Goal: Transaction & Acquisition: Purchase product/service

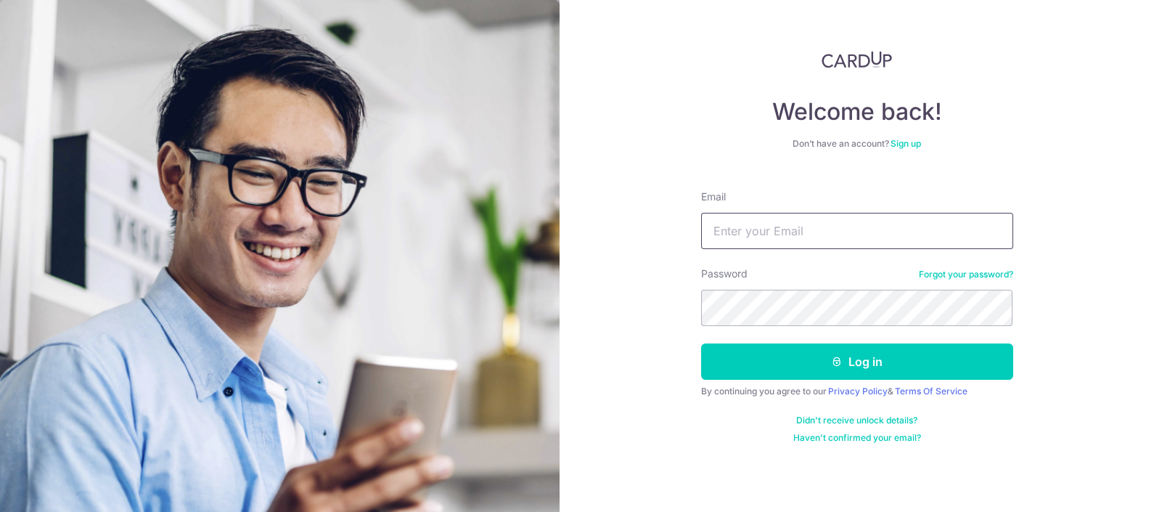
click at [761, 220] on input "Email" at bounding box center [857, 231] width 312 height 36
type input "[EMAIL_ADDRESS][DOMAIN_NAME]"
click at [701, 343] on button "Log in" at bounding box center [857, 361] width 312 height 36
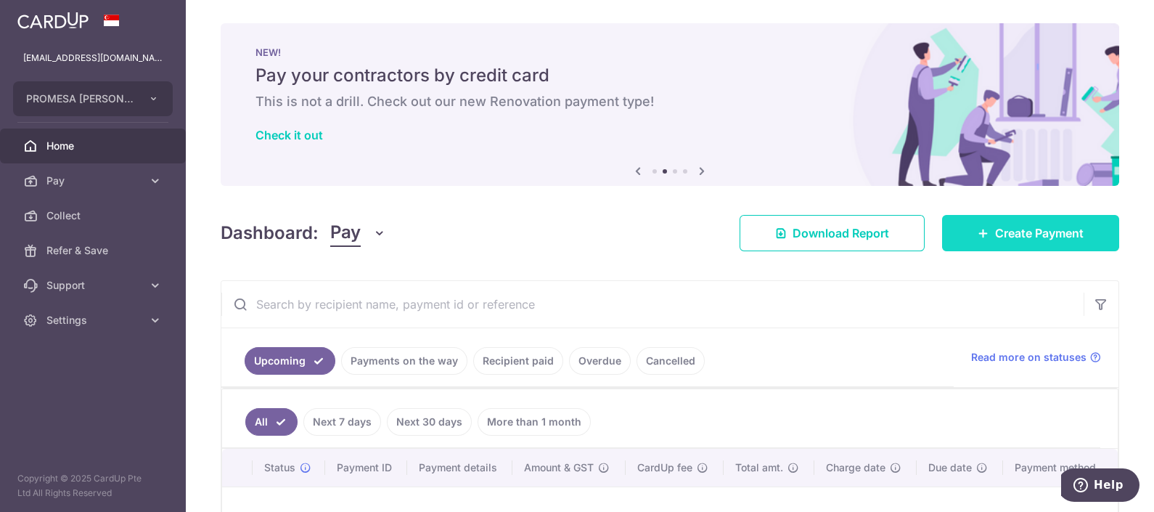
click at [953, 242] on link "Create Payment" at bounding box center [1030, 233] width 177 height 36
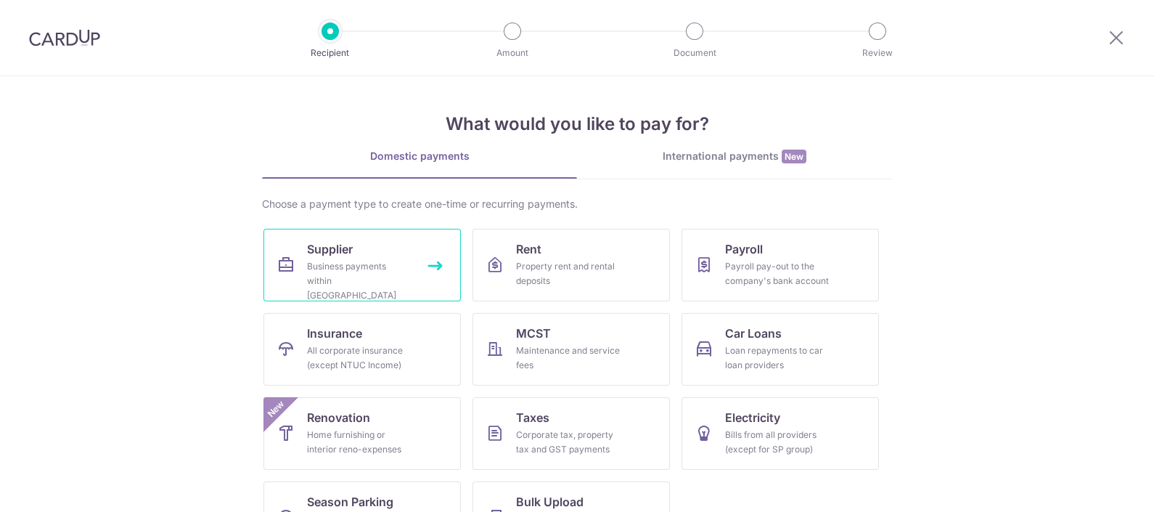
click at [327, 271] on div "Business payments within Singapore" at bounding box center [359, 281] width 104 height 44
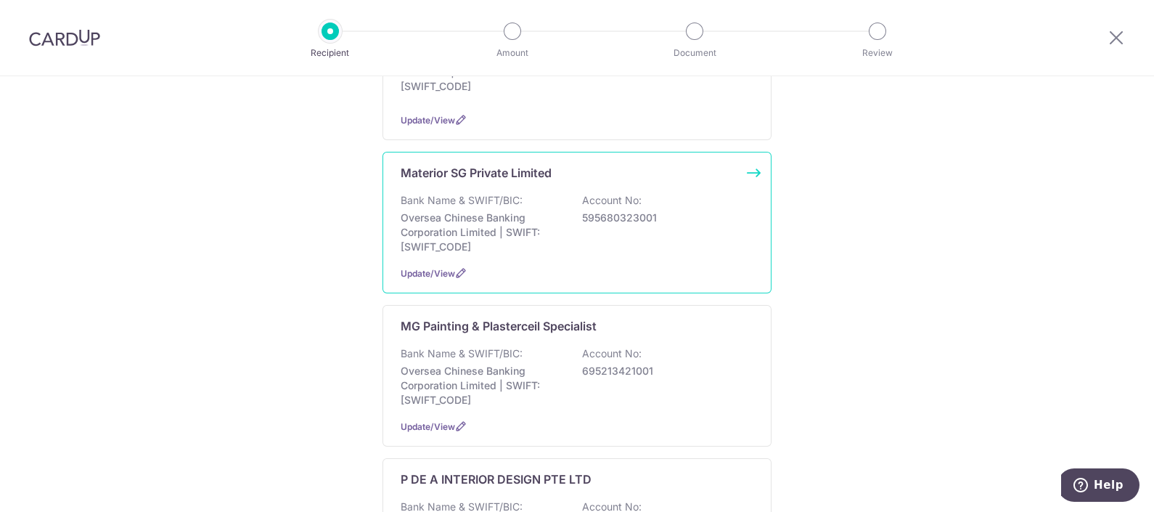
scroll to position [907, 0]
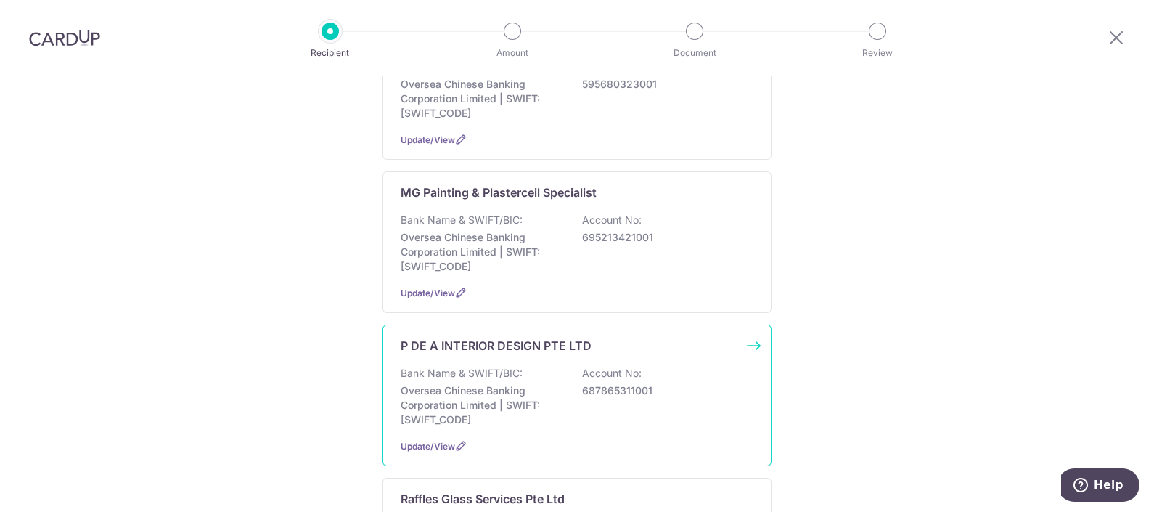
click at [626, 383] on p "687865311001" at bounding box center [663, 390] width 163 height 15
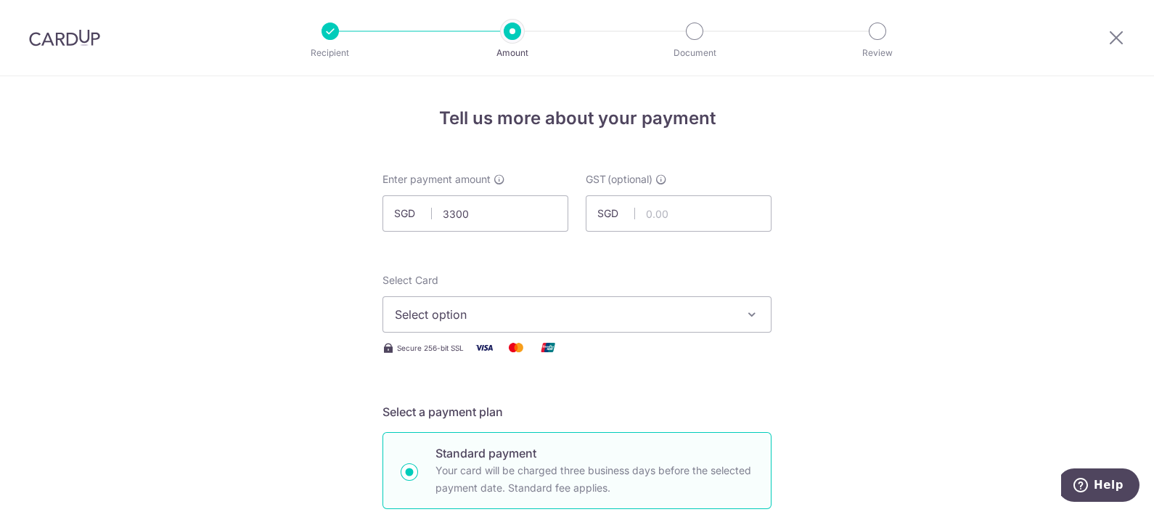
type input "3,300.00"
click at [517, 312] on span "Select option" at bounding box center [564, 313] width 338 height 17
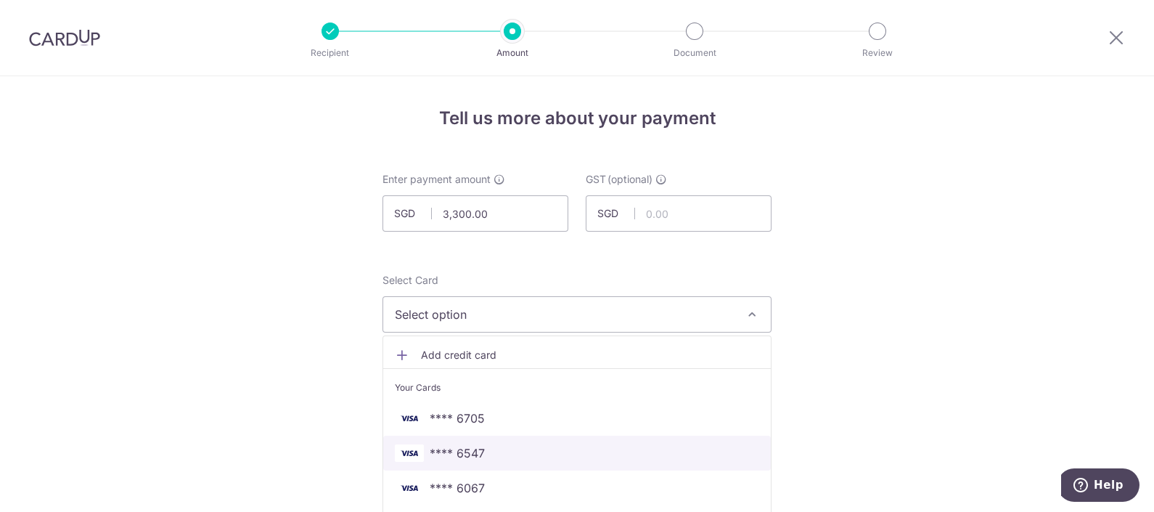
click at [453, 455] on span "**** 6547" at bounding box center [457, 452] width 55 height 17
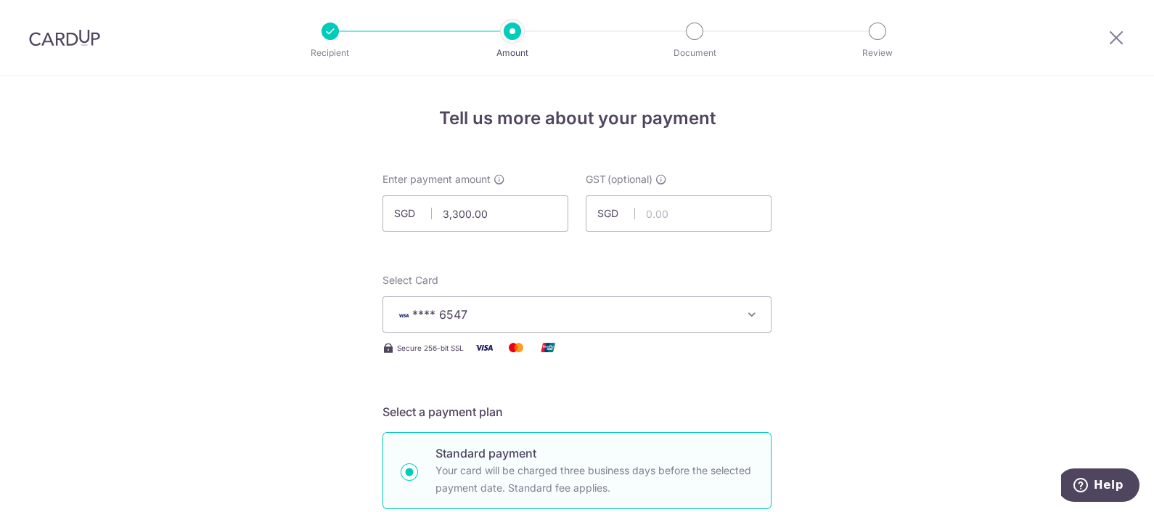
click at [500, 302] on button "**** 6547" at bounding box center [576, 314] width 389 height 36
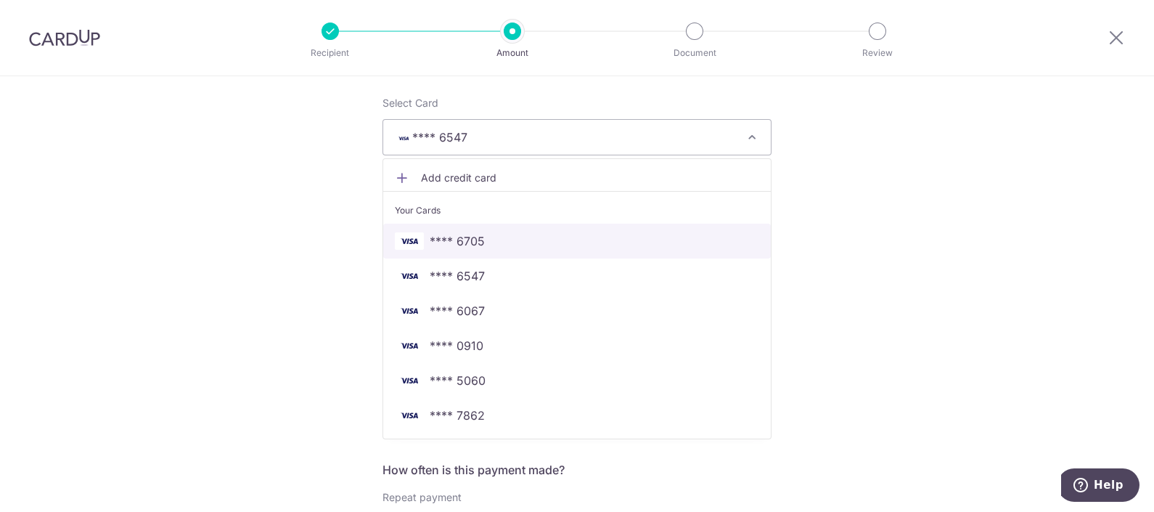
scroll to position [181, 0]
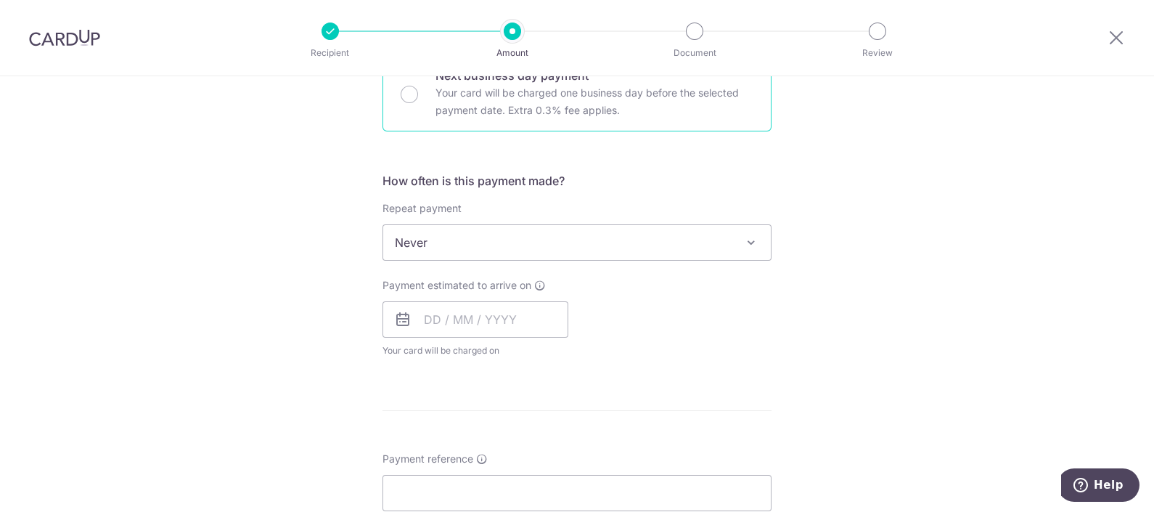
scroll to position [362, 0]
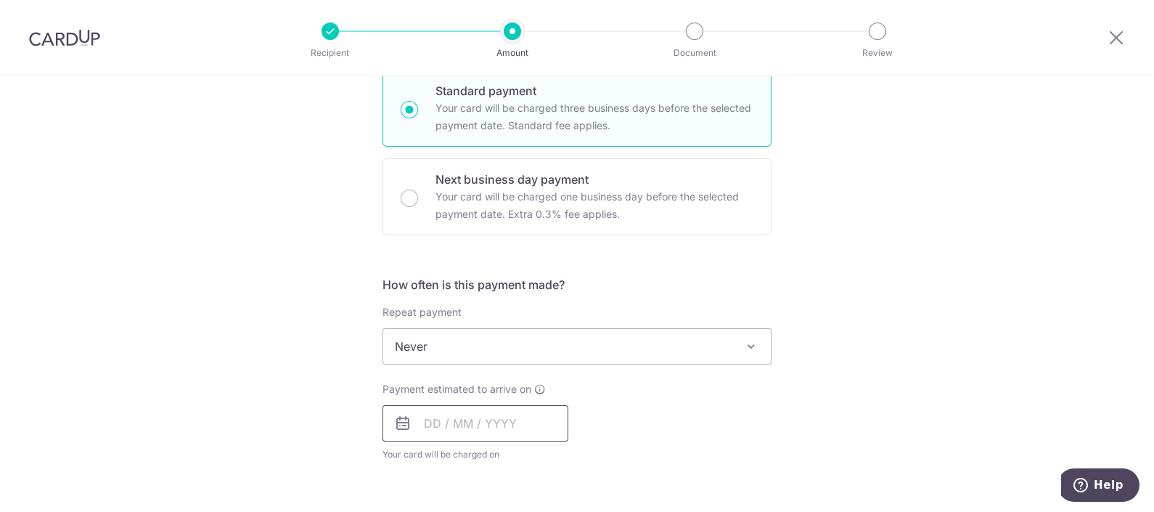
click at [480, 179] on p "Next business day payment" at bounding box center [594, 179] width 318 height 17
click at [418, 189] on input "Next business day payment Your card will be charged one business day before the…" at bounding box center [409, 197] width 17 height 17
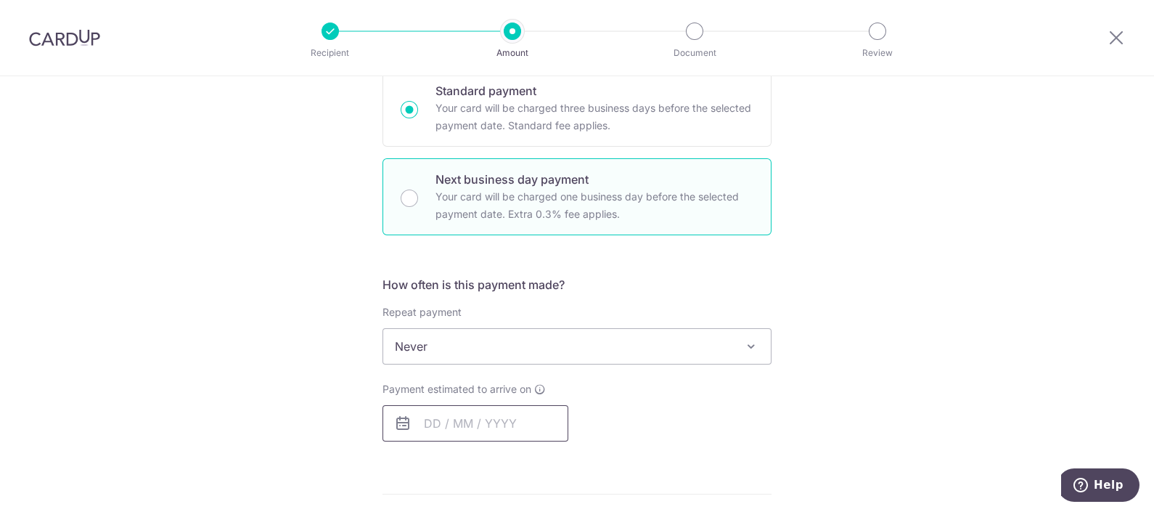
radio input "false"
radio input "true"
click at [447, 428] on input "text" at bounding box center [475, 423] width 186 height 36
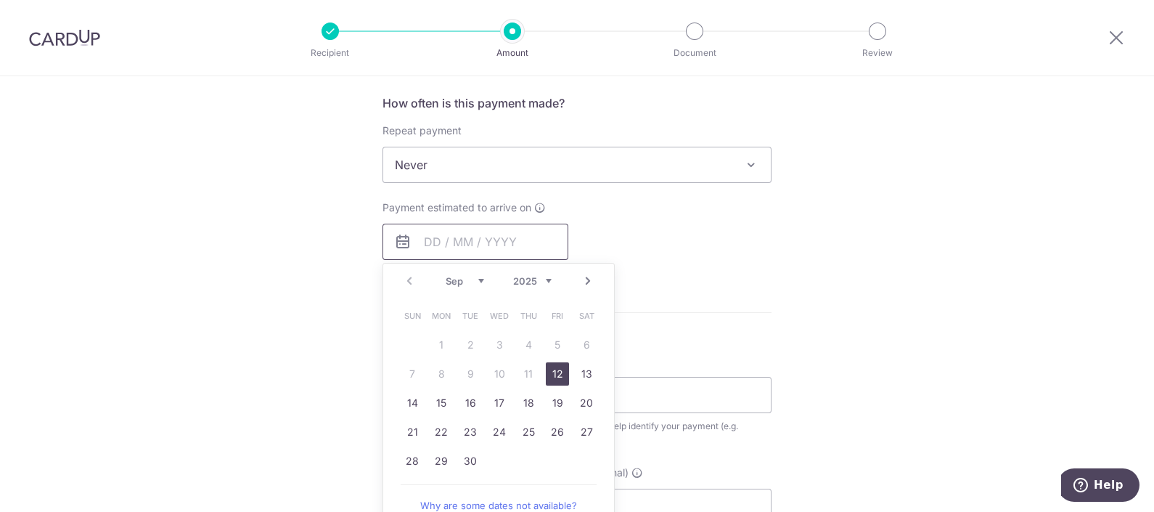
scroll to position [544, 0]
click at [553, 374] on link "12" at bounding box center [557, 372] width 23 height 23
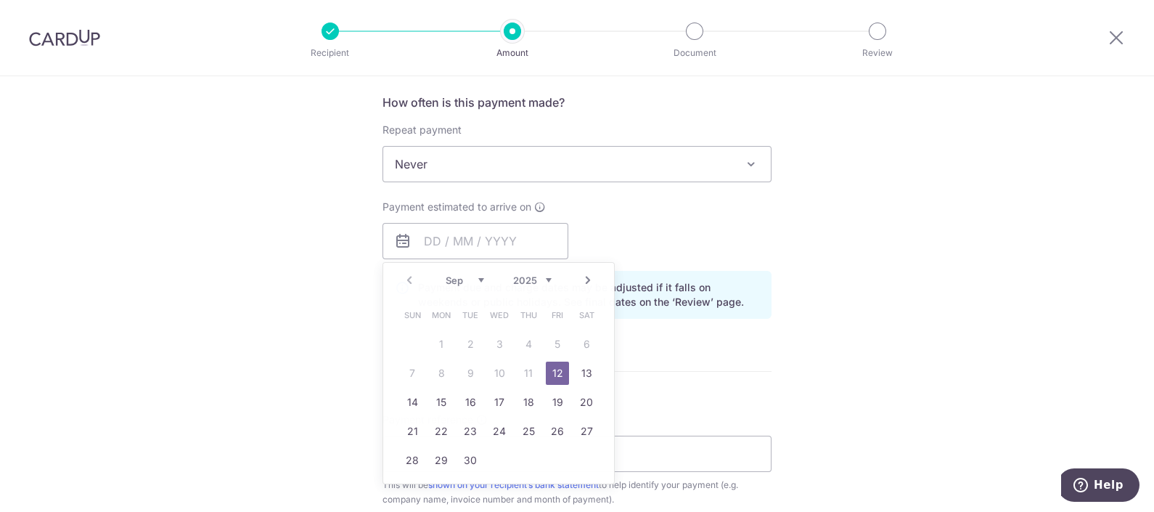
type input "[DATE]"
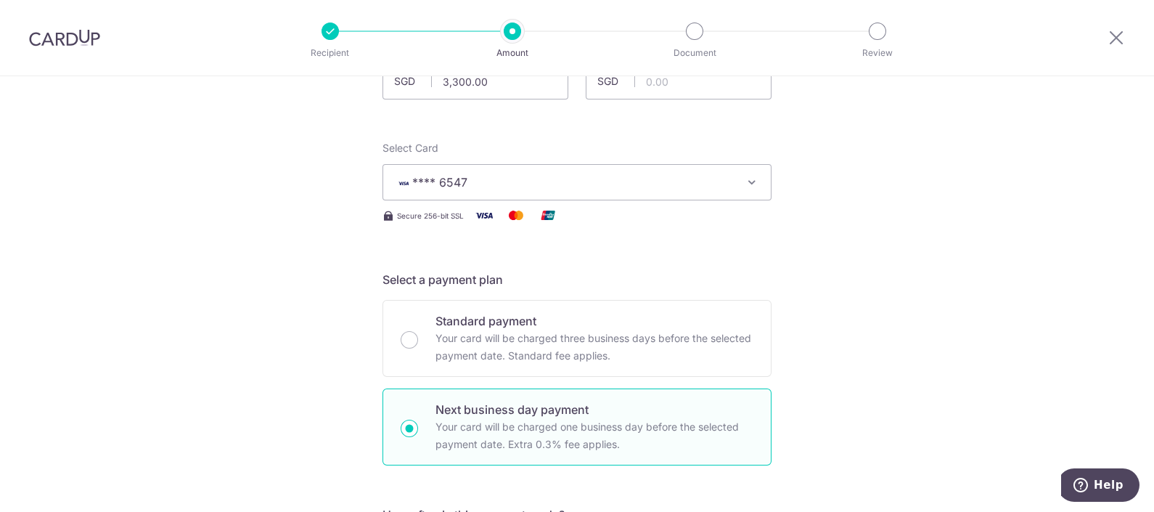
scroll to position [90, 0]
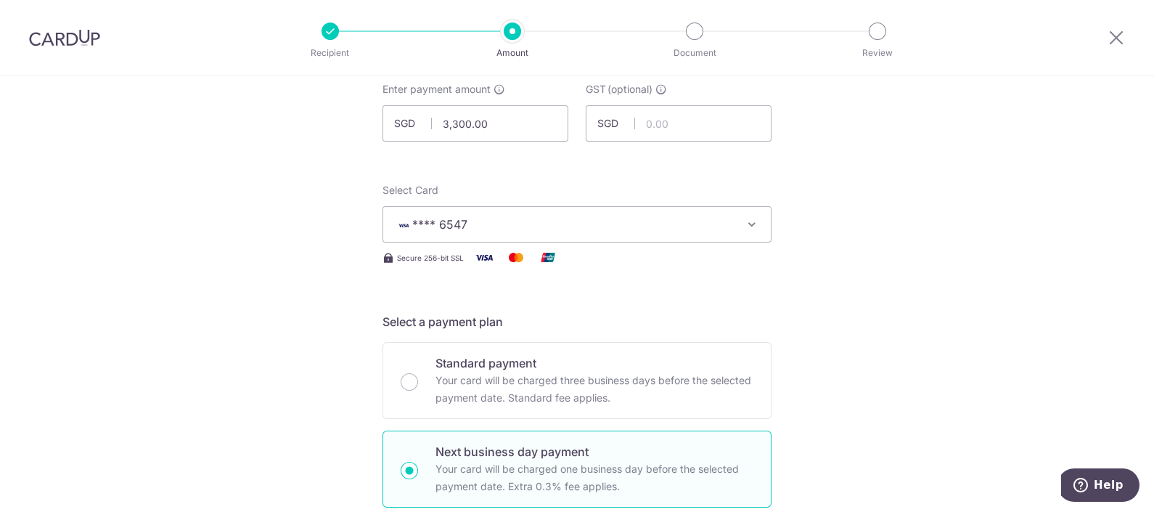
click at [605, 217] on span "**** 6547" at bounding box center [564, 223] width 338 height 17
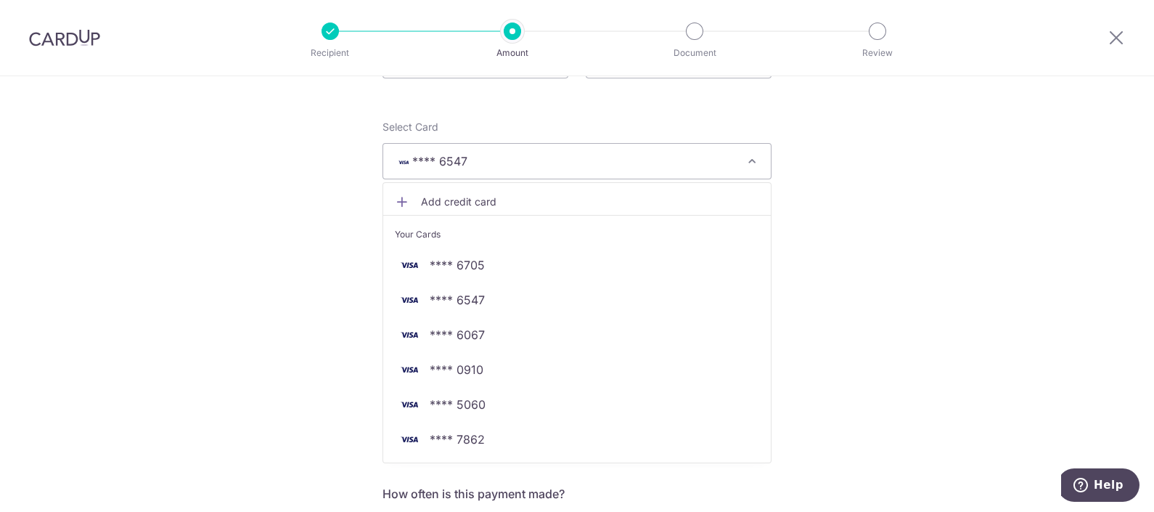
scroll to position [181, 0]
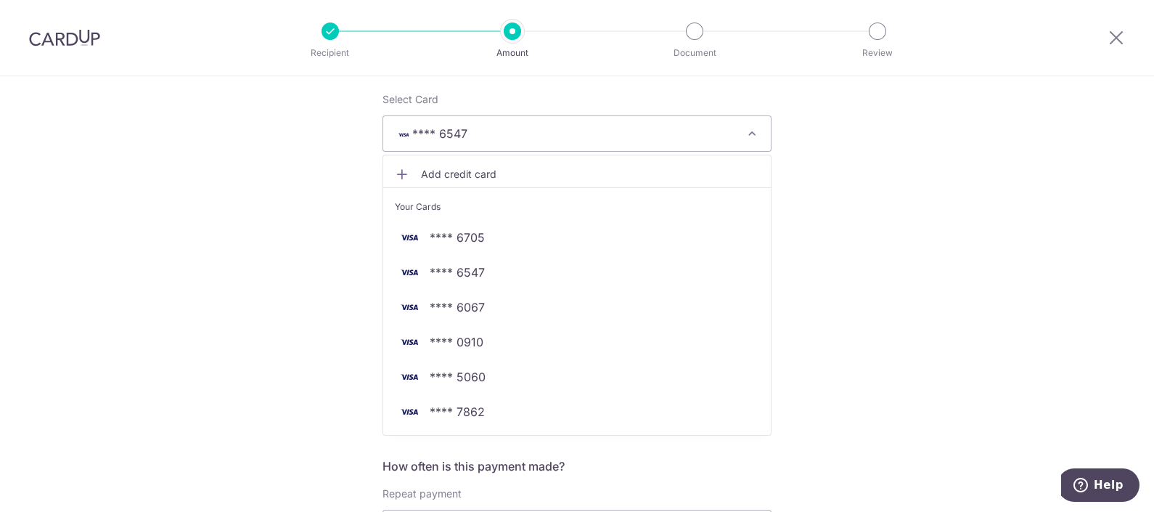
click at [498, 161] on link "Add credit card" at bounding box center [576, 174] width 387 height 26
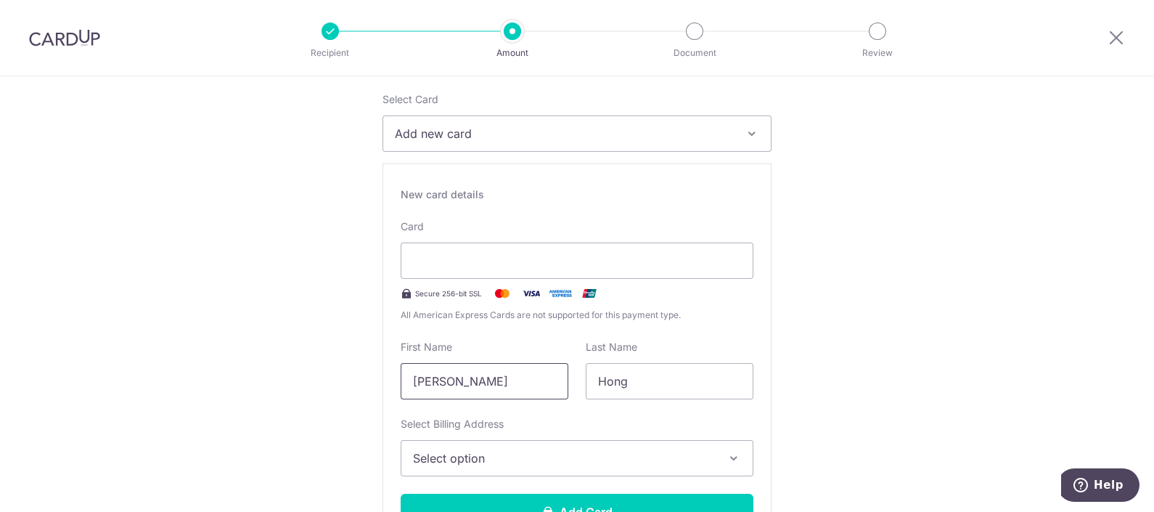
drag, startPoint x: 443, startPoint y: 375, endPoint x: 311, endPoint y: 395, distance: 132.8
type input "Phoebe"
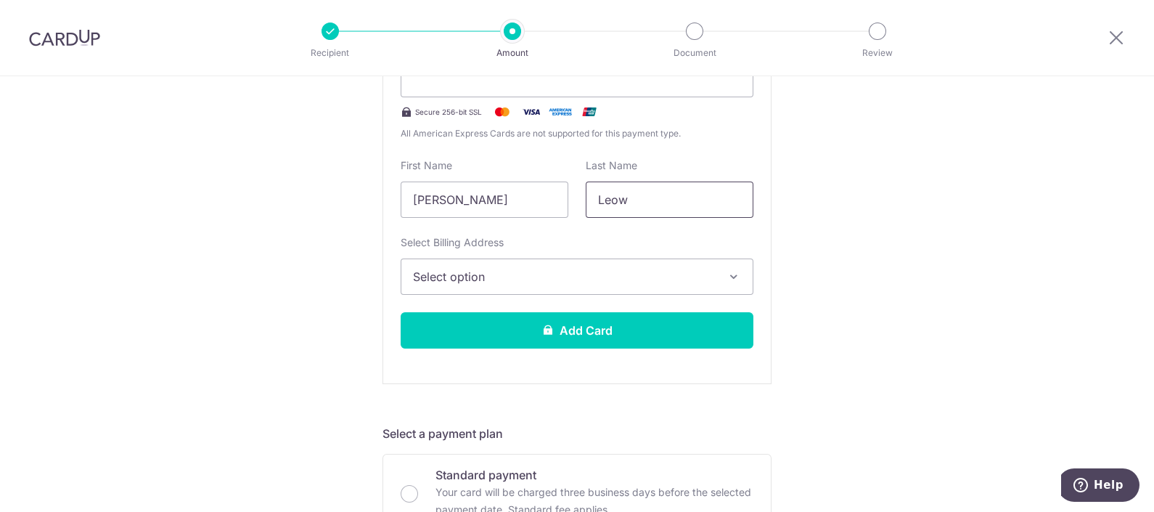
type input "Leow"
click at [512, 258] on button "Select option" at bounding box center [577, 276] width 353 height 36
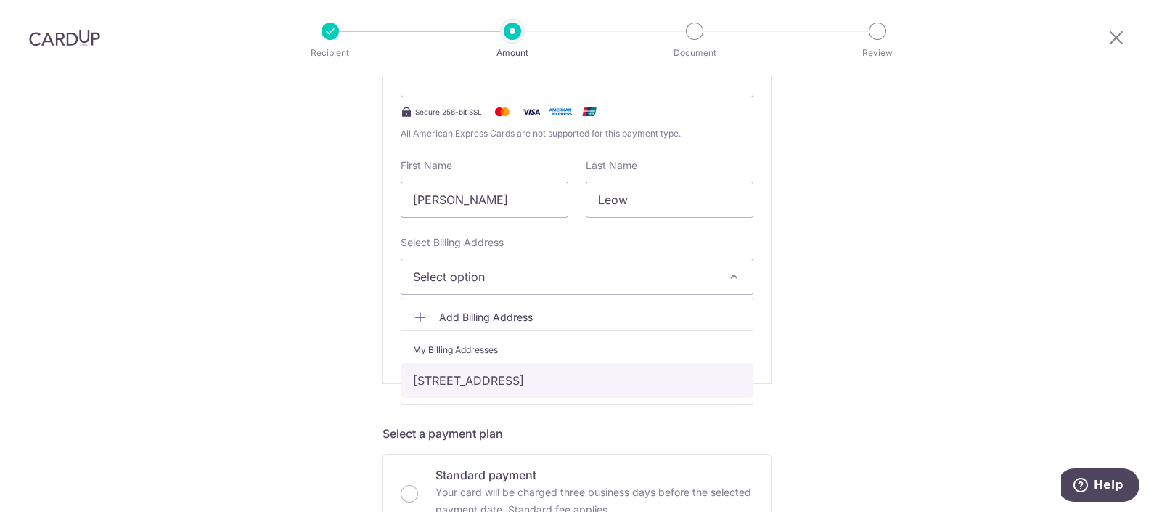
click at [501, 372] on link "21 Sengkang East Ave #10-24, Singapore, Singapore-544809" at bounding box center [576, 380] width 351 height 35
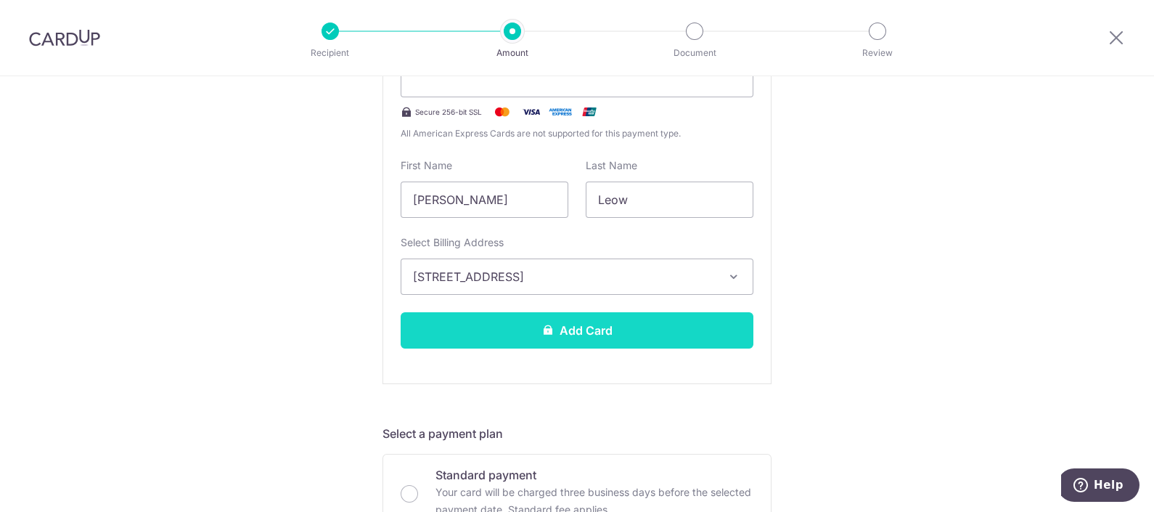
click at [579, 334] on button "Add Card" at bounding box center [577, 330] width 353 height 36
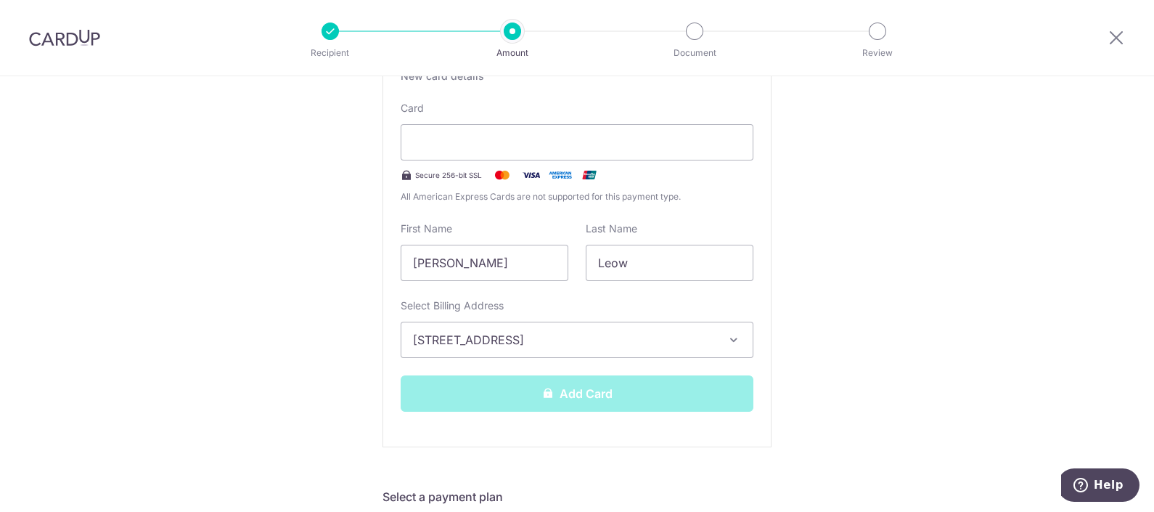
scroll to position [272, 0]
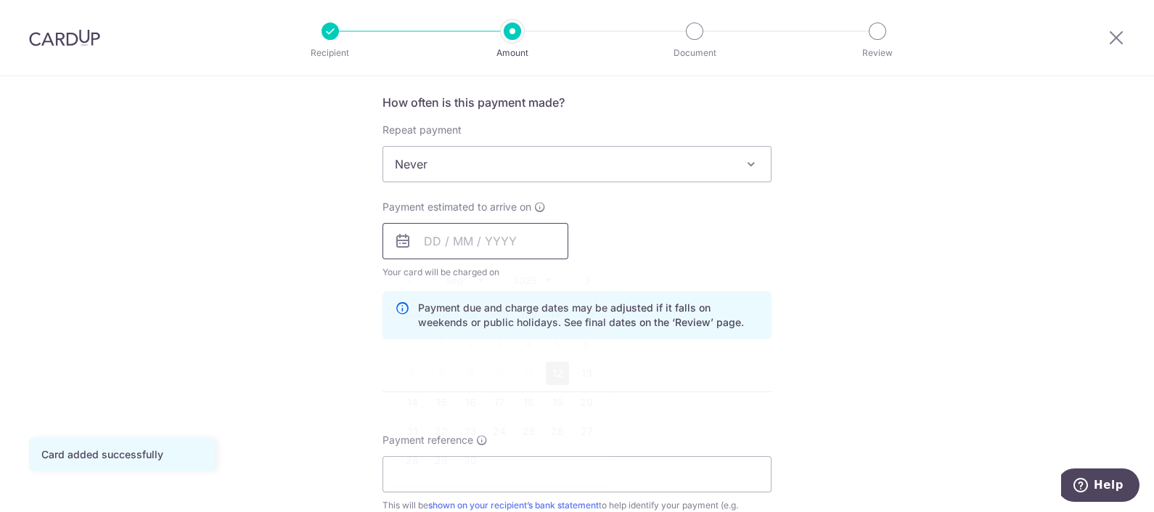
click at [421, 242] on input "text" at bounding box center [475, 241] width 186 height 36
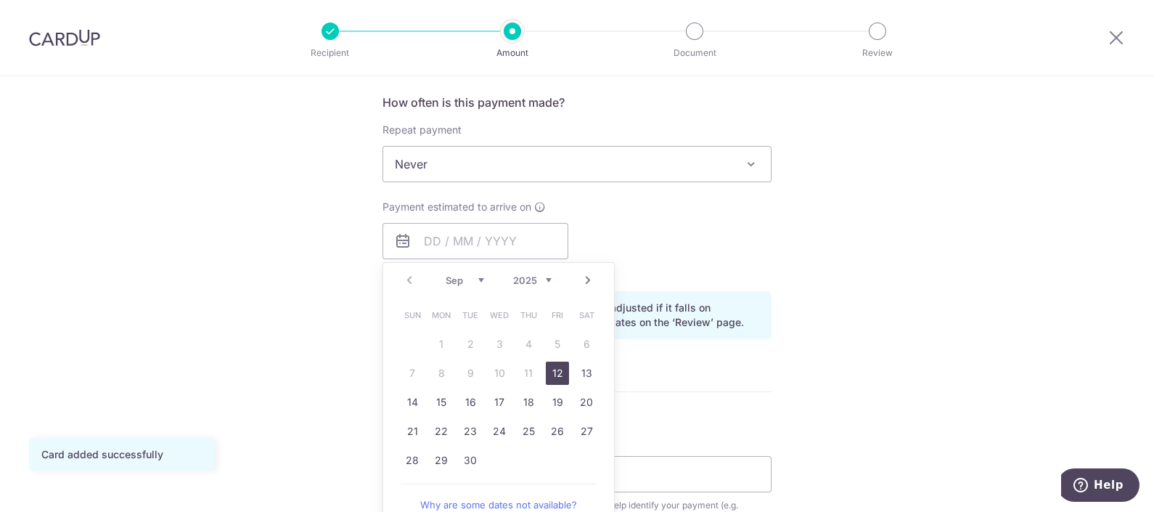
click at [546, 372] on link "12" at bounding box center [557, 372] width 23 height 23
type input "12/09/2025"
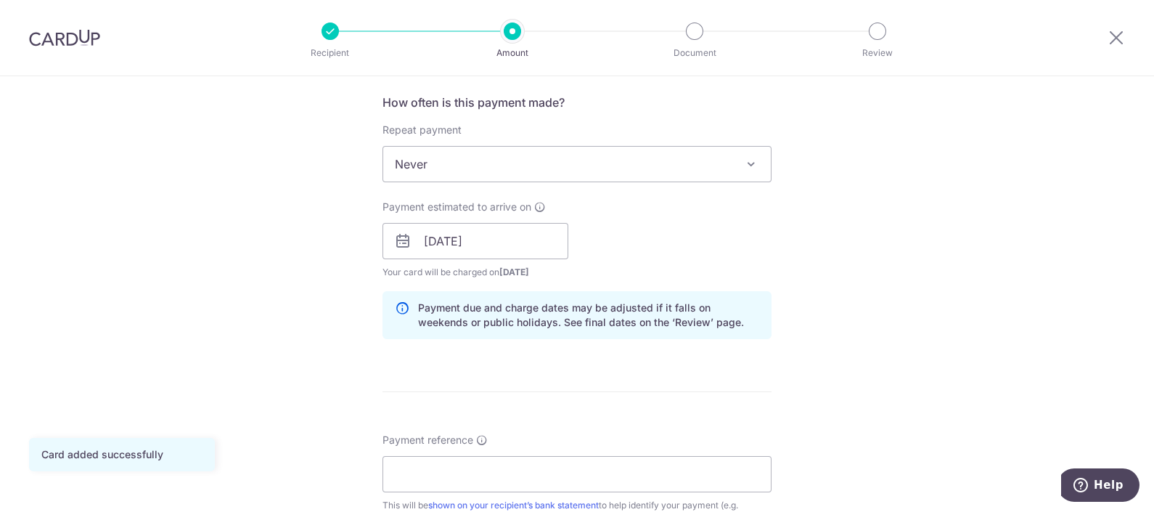
scroll to position [634, 0]
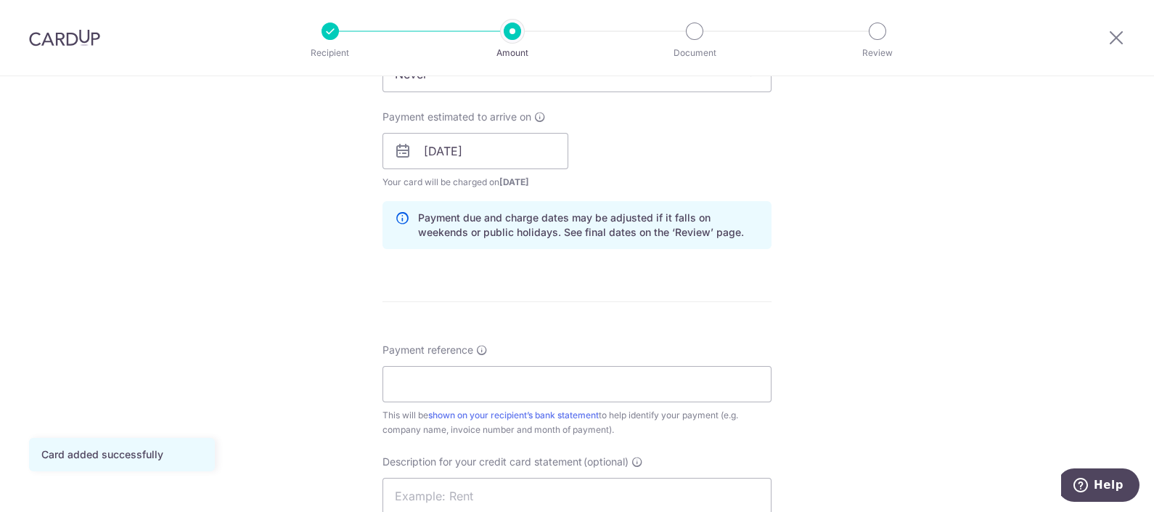
click at [530, 354] on div "Payment reference This will be shown on your recipient’s bank statement to help…" at bounding box center [576, 389] width 389 height 94
click at [505, 374] on input "Payment reference" at bounding box center [576, 384] width 389 height 36
click at [417, 372] on input "Payment reference" at bounding box center [576, 384] width 389 height 36
drag, startPoint x: 720, startPoint y: 294, endPoint x: 638, endPoint y: 321, distance: 87.0
click at [720, 294] on form "Enter payment amount SGD 3,300.00 3300.00 GST (optional) SGD Card added success…" at bounding box center [576, 226] width 389 height 1376
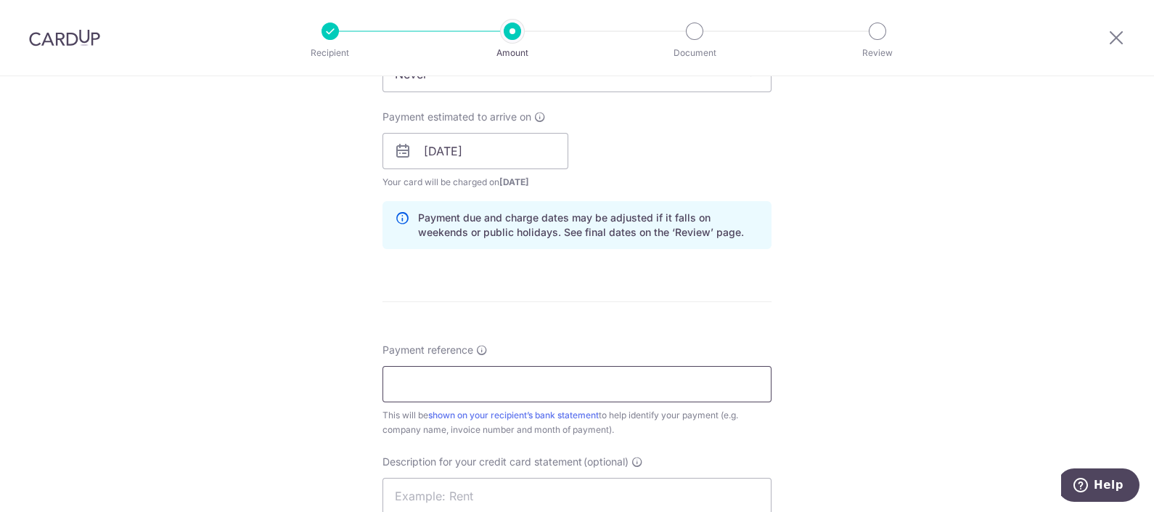
click at [487, 378] on input "Payment reference" at bounding box center [576, 384] width 389 height 36
paste input "P DE A - INV202565"
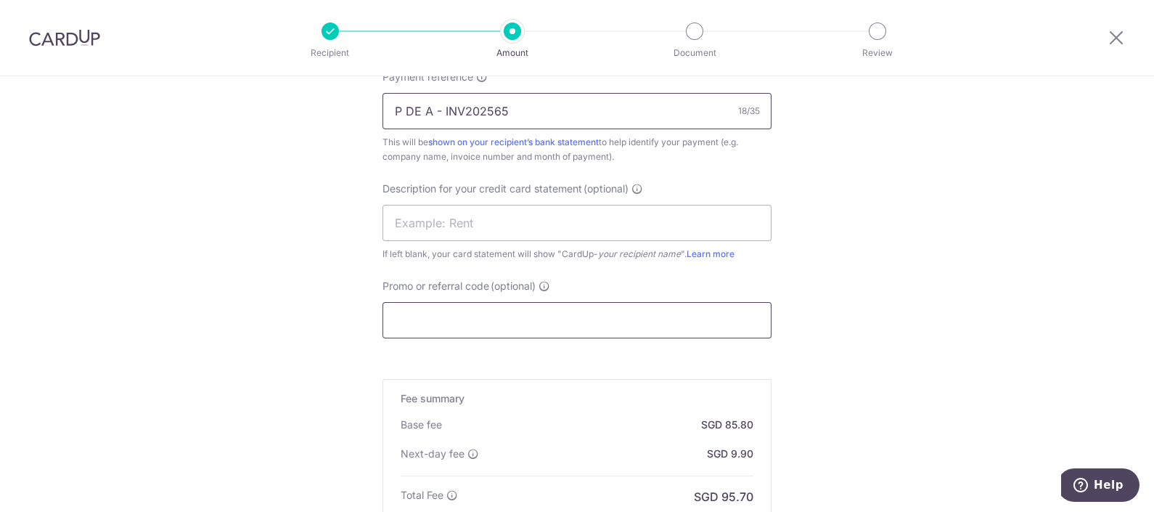
type input "P DE A - INV202565"
click at [533, 327] on input "Promo or referral code (optional)" at bounding box center [576, 320] width 389 height 36
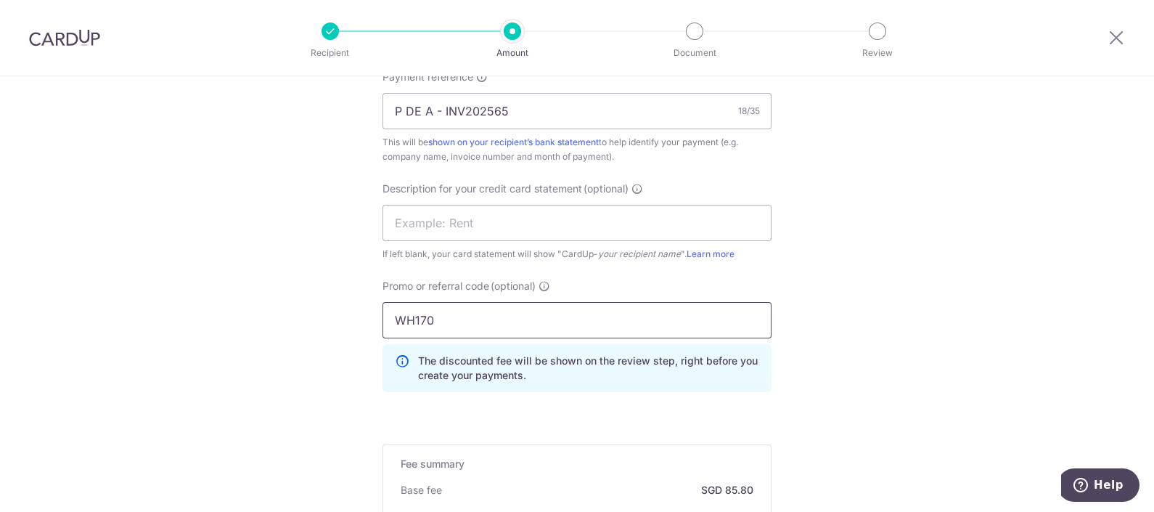
scroll to position [1167, 0]
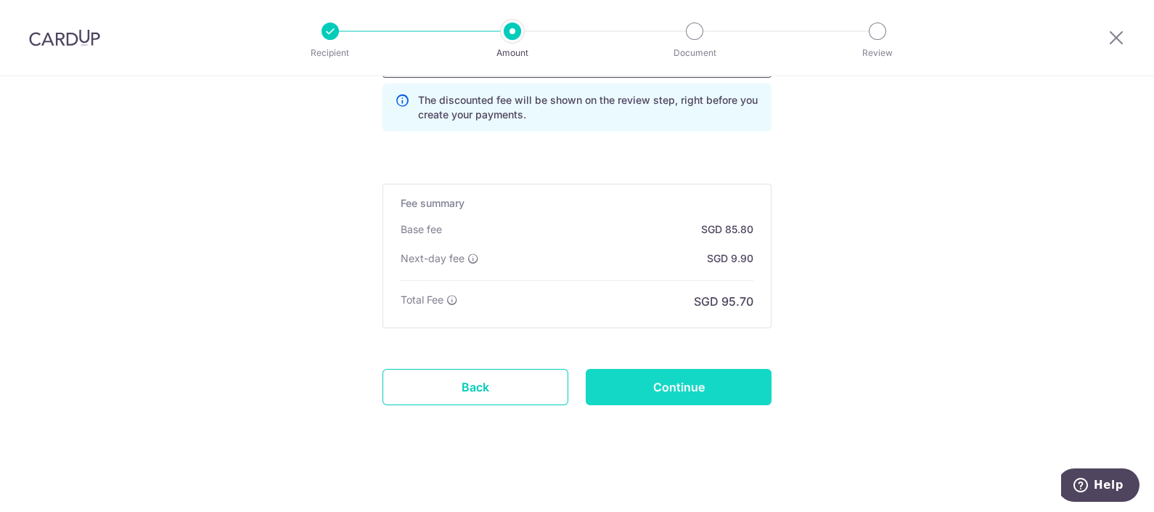
type input "WH170"
click at [591, 369] on input "Continue" at bounding box center [679, 387] width 186 height 36
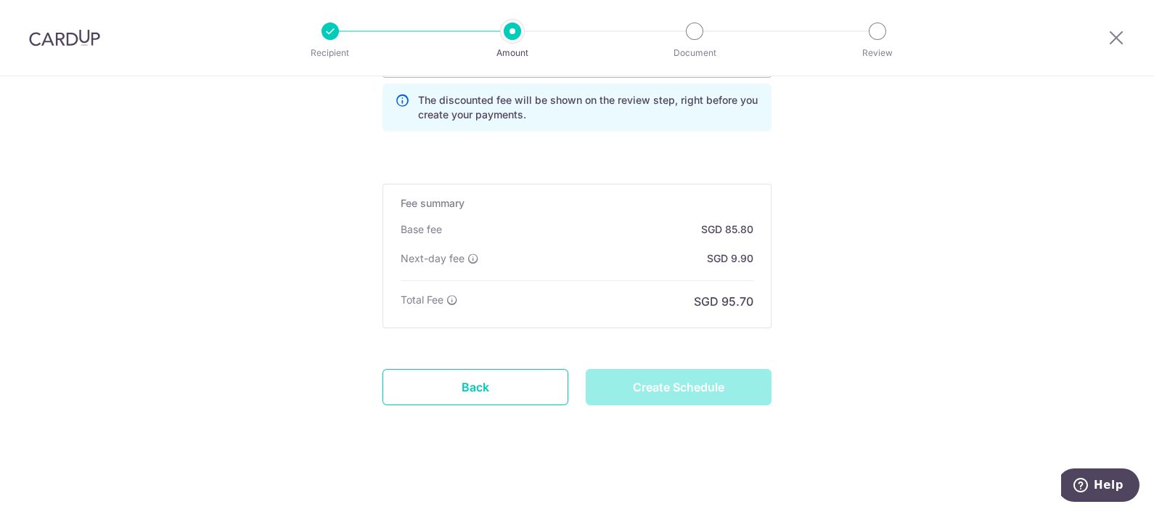
type input "Create Schedule"
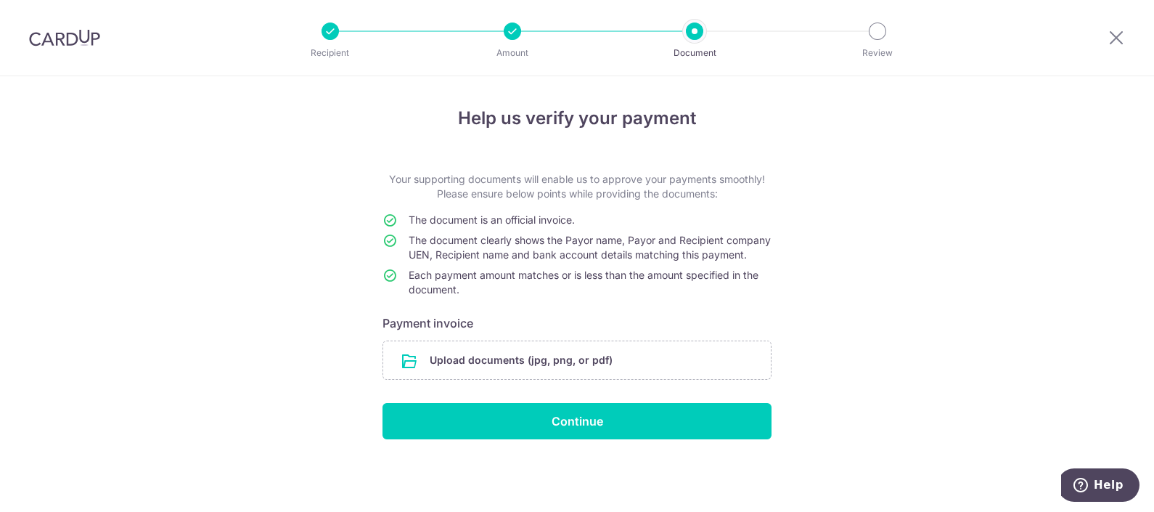
click at [591, 368] on input "file" at bounding box center [576, 360] width 387 height 38
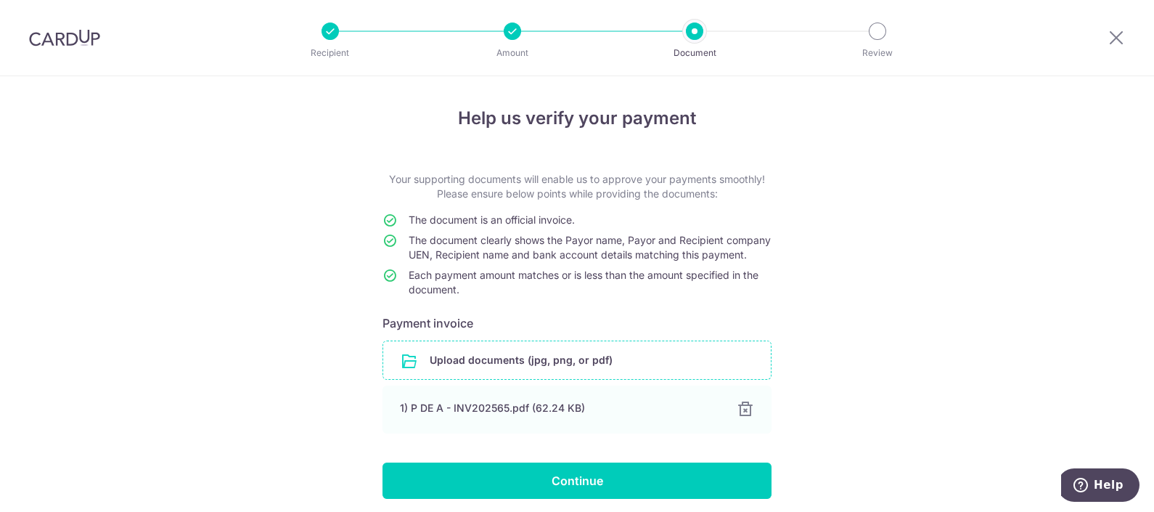
drag, startPoint x: 917, startPoint y: 340, endPoint x: 747, endPoint y: 358, distance: 170.8
click at [917, 340] on div "Help us verify your payment Your supporting documents will enable us to approve…" at bounding box center [577, 321] width 1154 height 490
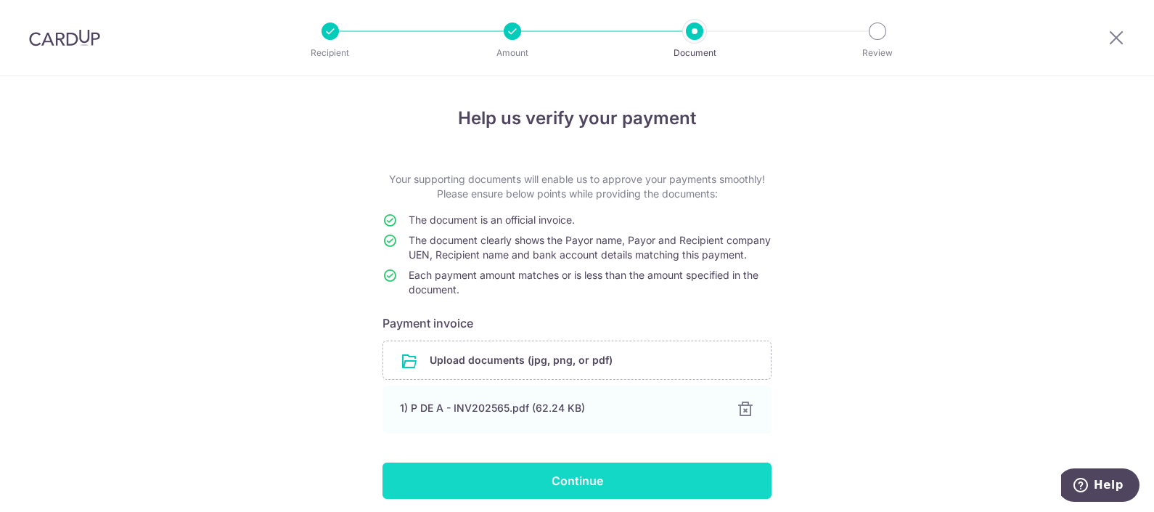
click at [502, 497] on input "Continue" at bounding box center [576, 480] width 389 height 36
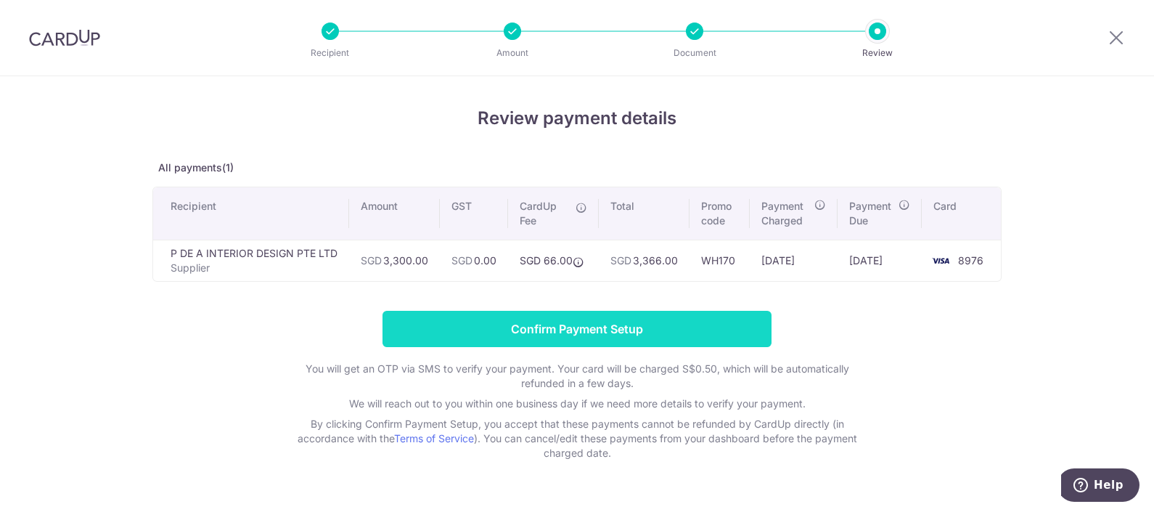
drag, startPoint x: 842, startPoint y: 321, endPoint x: 722, endPoint y: 325, distance: 120.5
click at [842, 321] on form "Confirm Payment Setup You will get an OTP via SMS to verify your payment. Your …" at bounding box center [576, 385] width 849 height 149
click at [664, 336] on input "Confirm Payment Setup" at bounding box center [576, 329] width 389 height 36
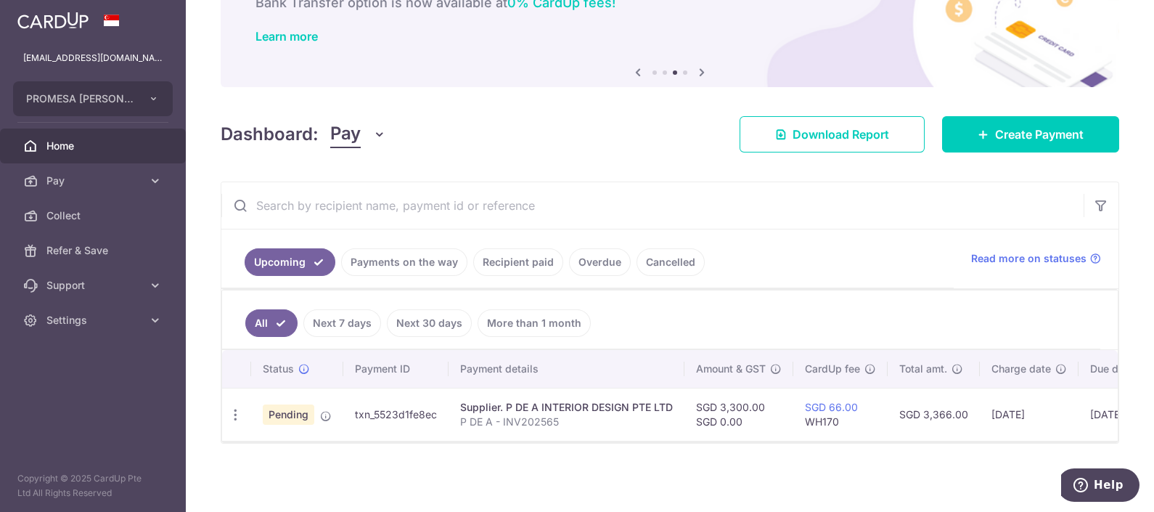
scroll to position [0, 155]
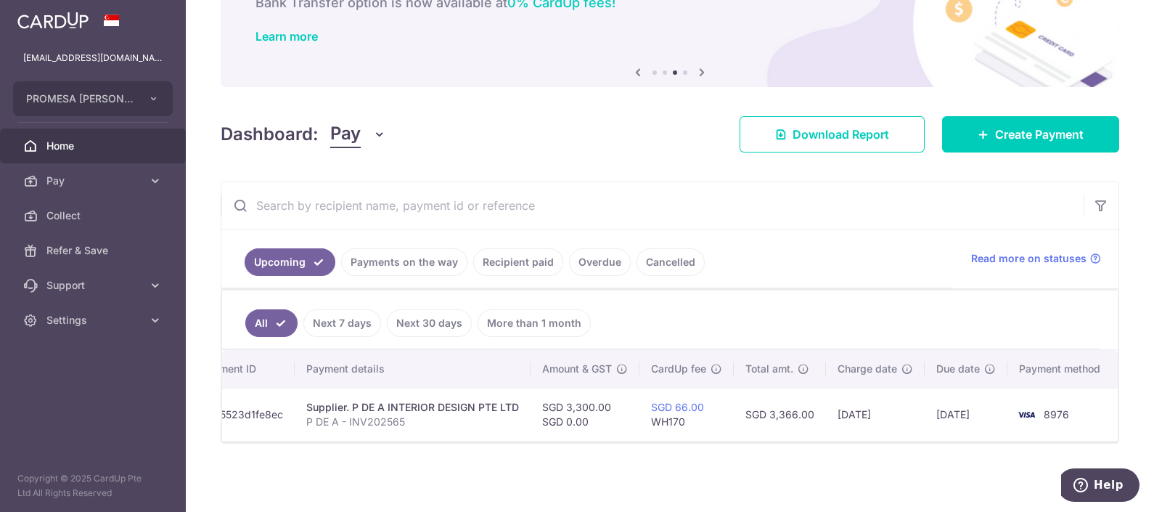
click at [62, 140] on span "Home" at bounding box center [94, 146] width 96 height 15
